Goal: Task Accomplishment & Management: Manage account settings

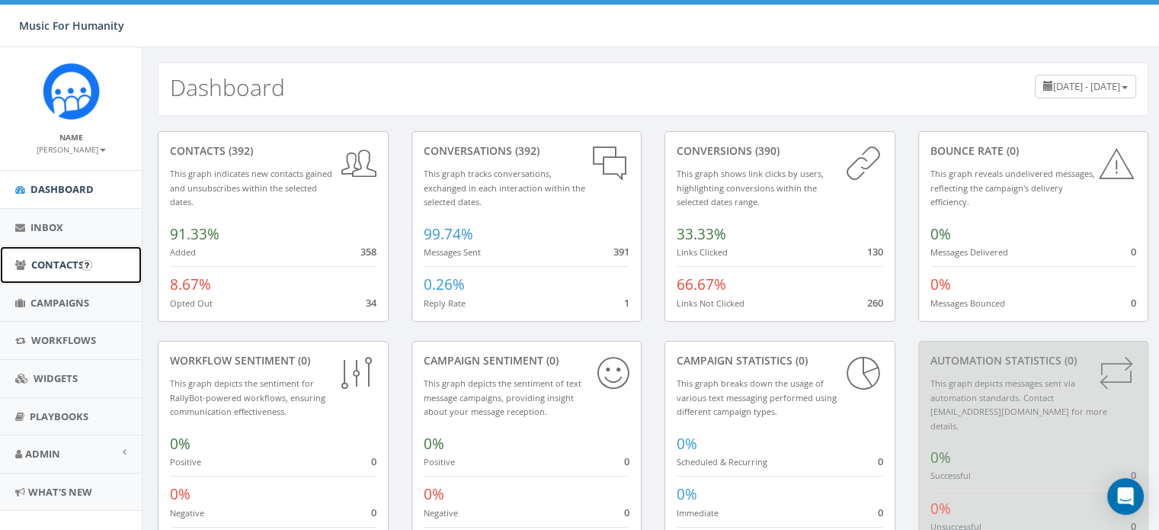
click at [64, 260] on span "Contacts" at bounding box center [57, 265] width 53 height 14
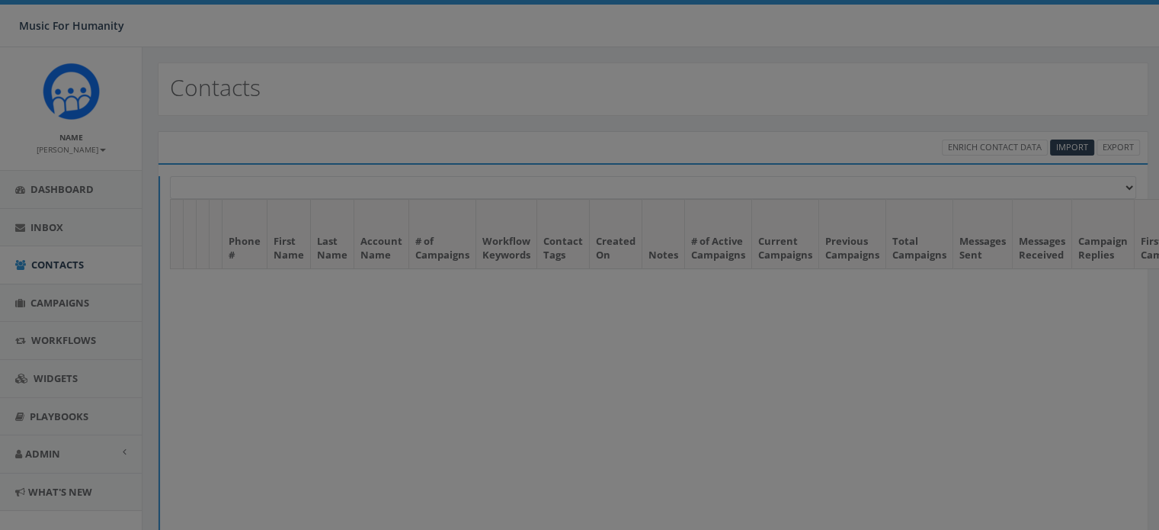
select select
